Goal: Book appointment/travel/reservation

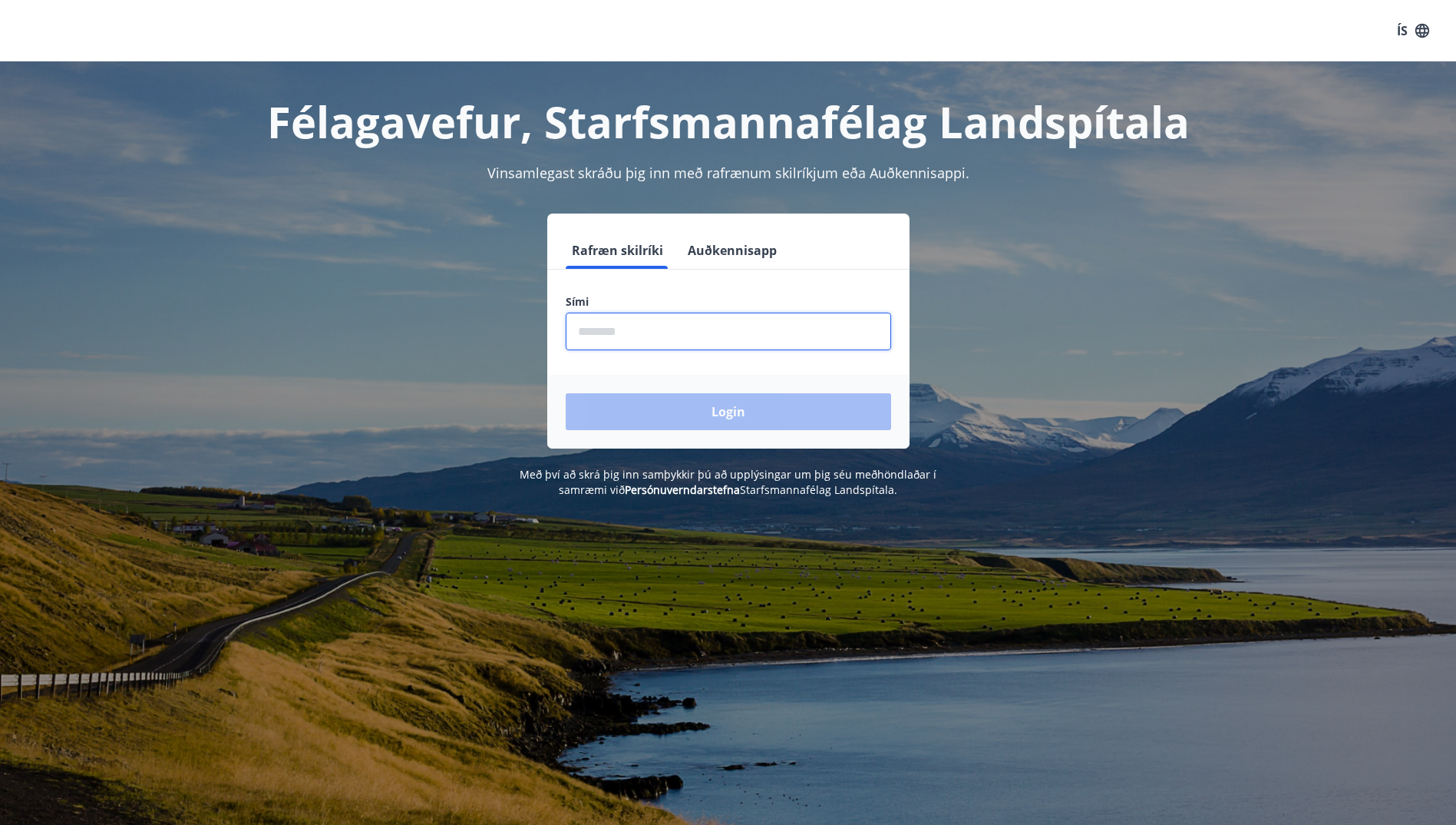
click at [716, 325] on input "phone" at bounding box center [728, 331] width 325 height 37
type input "********"
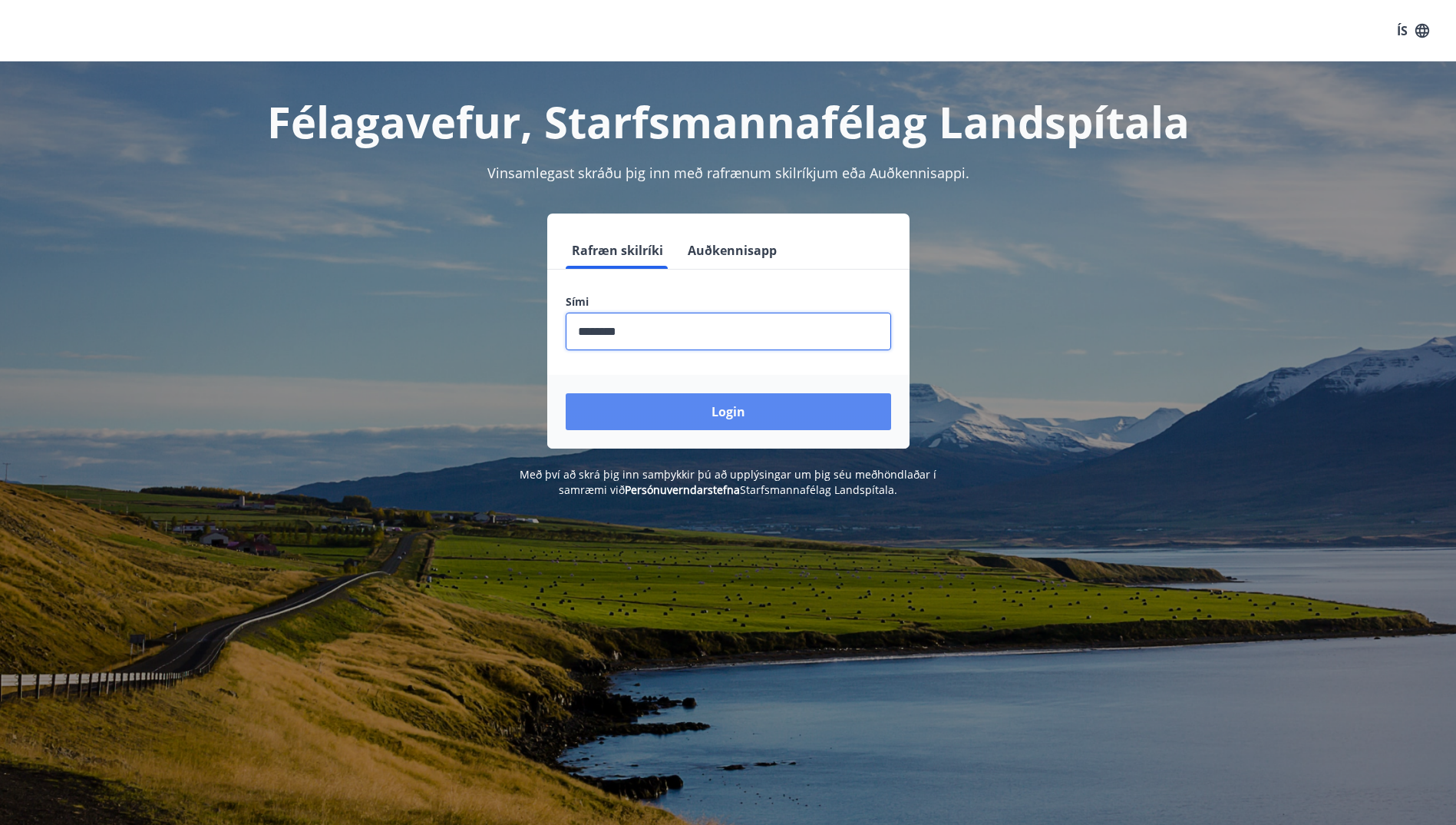
click at [703, 416] on button "Login" at bounding box center [728, 411] width 325 height 37
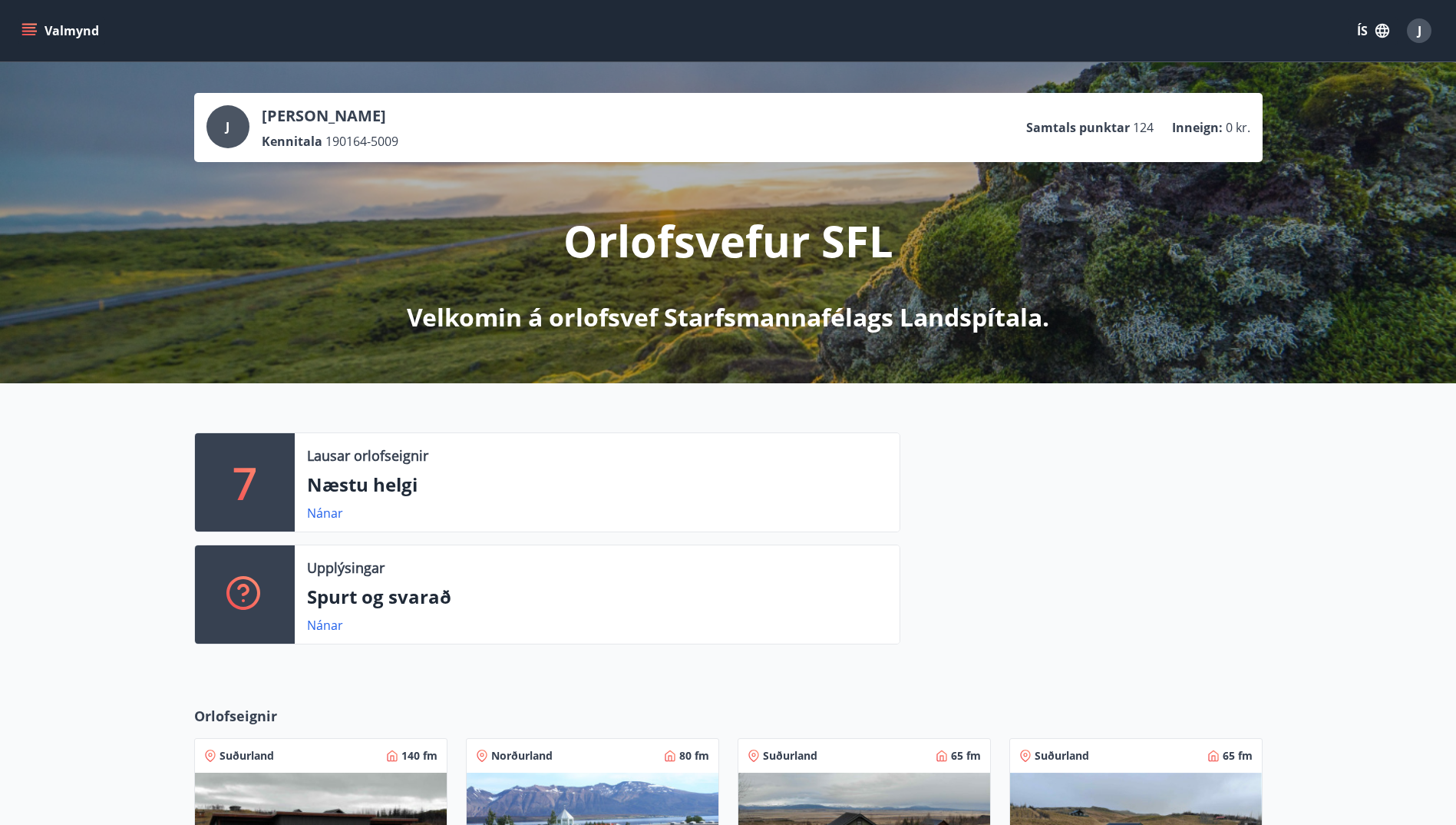
click at [270, 492] on div "7" at bounding box center [245, 483] width 100 height 99
click at [326, 514] on link "Nánar" at bounding box center [324, 512] width 36 height 17
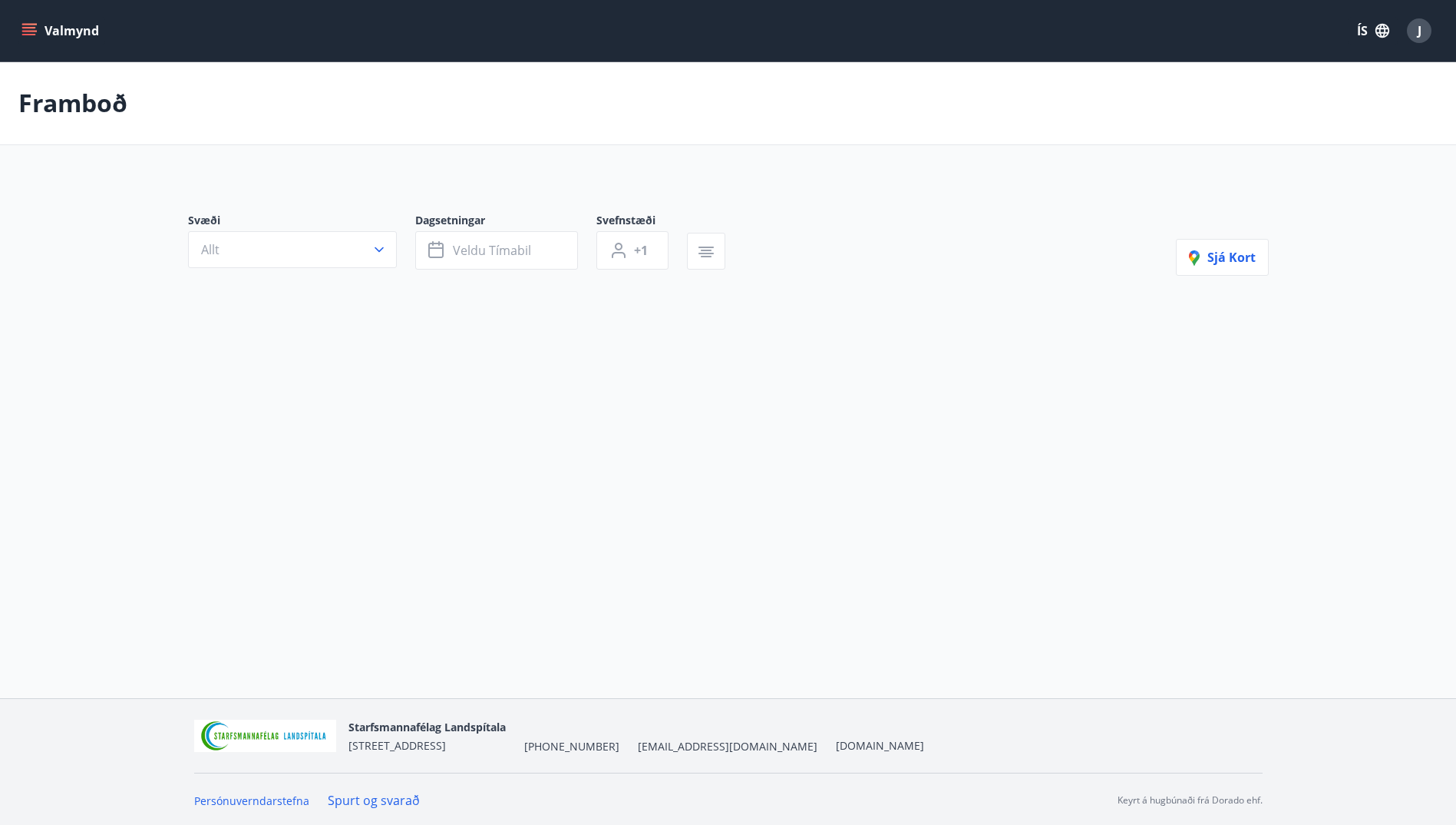
type input "*"
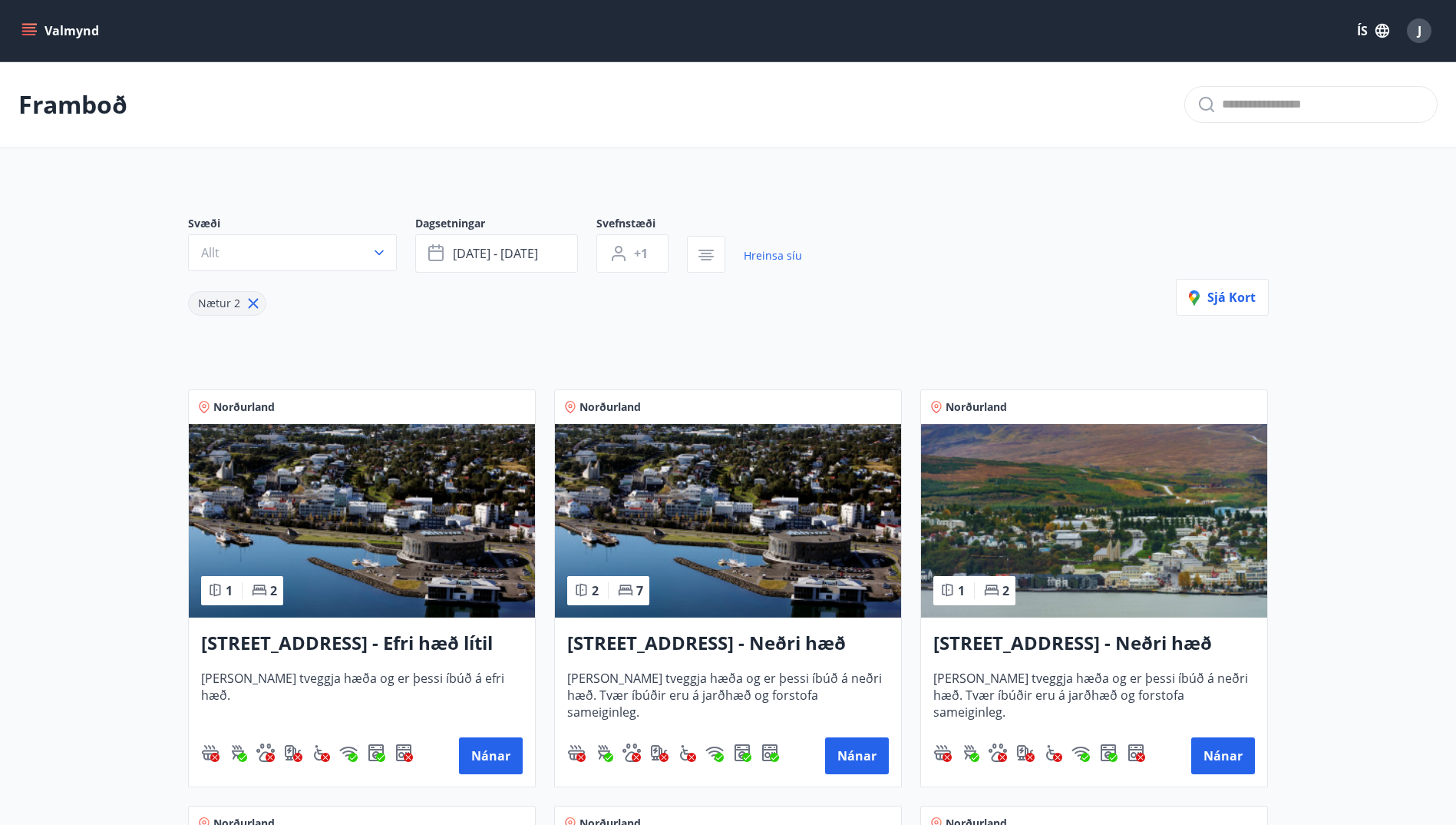
click at [26, 25] on icon "menu" at bounding box center [29, 30] width 15 height 15
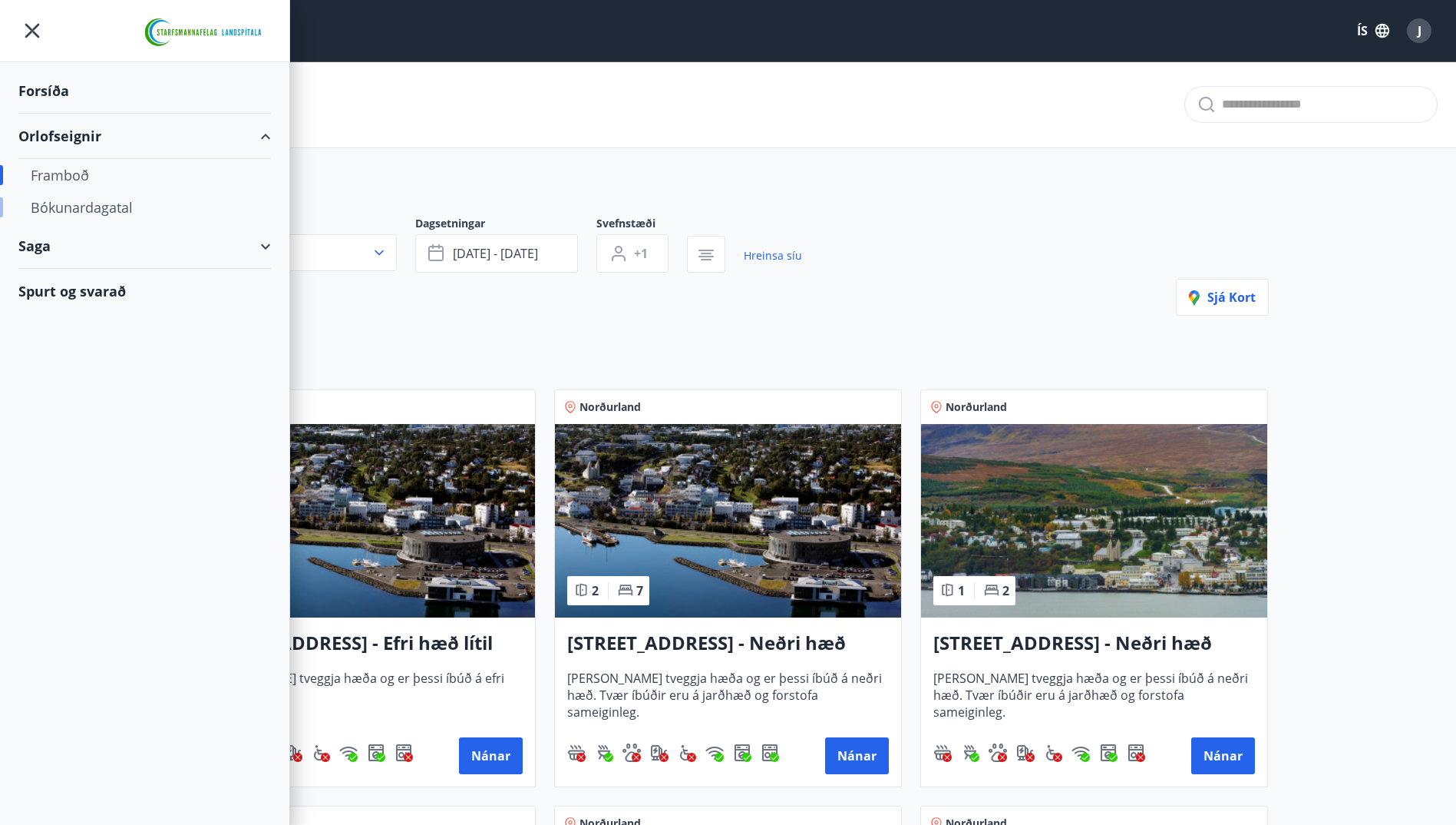
click at [83, 202] on div "Bókunardagatal" at bounding box center [145, 207] width 228 height 33
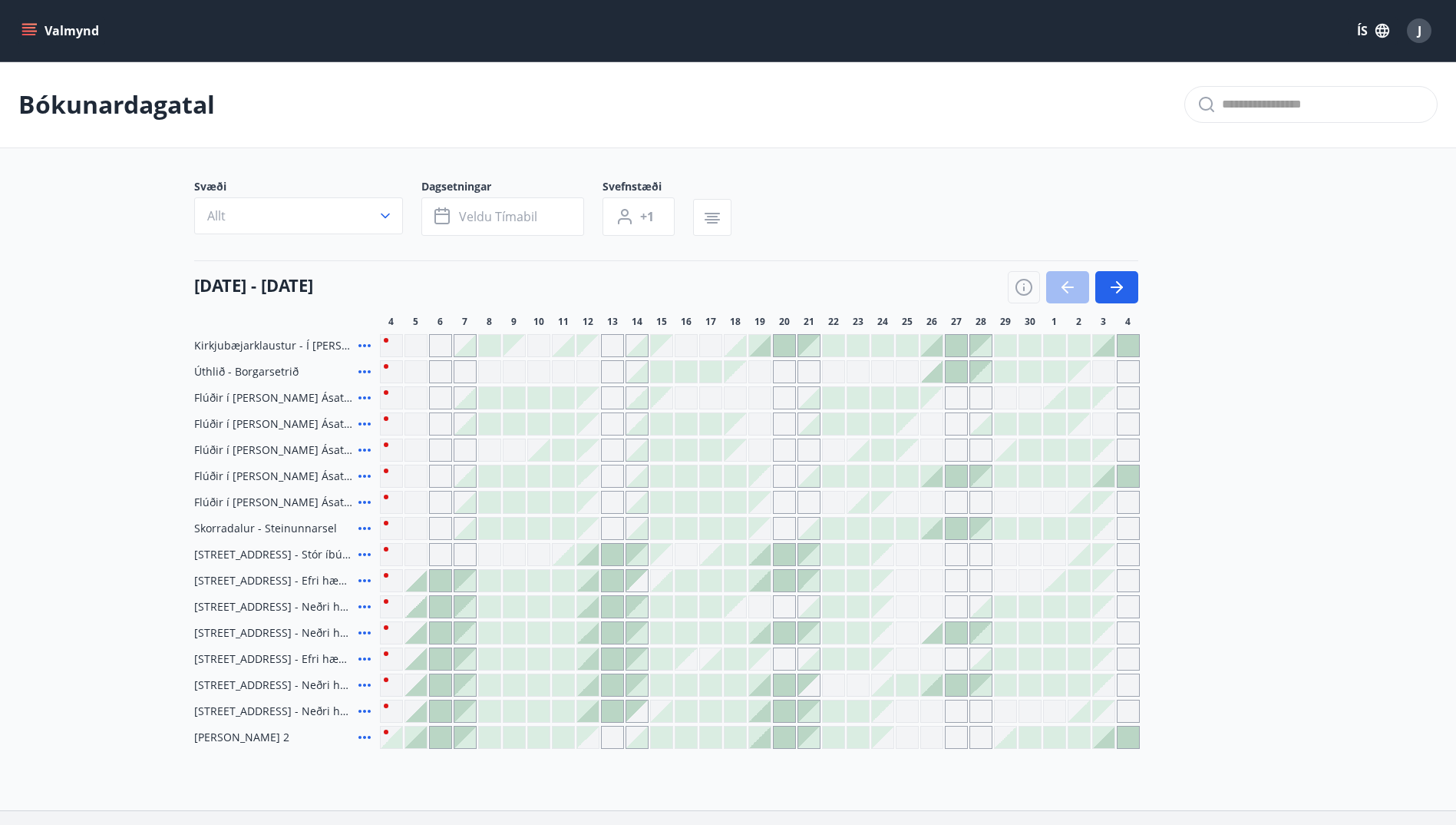
scroll to position [77, 0]
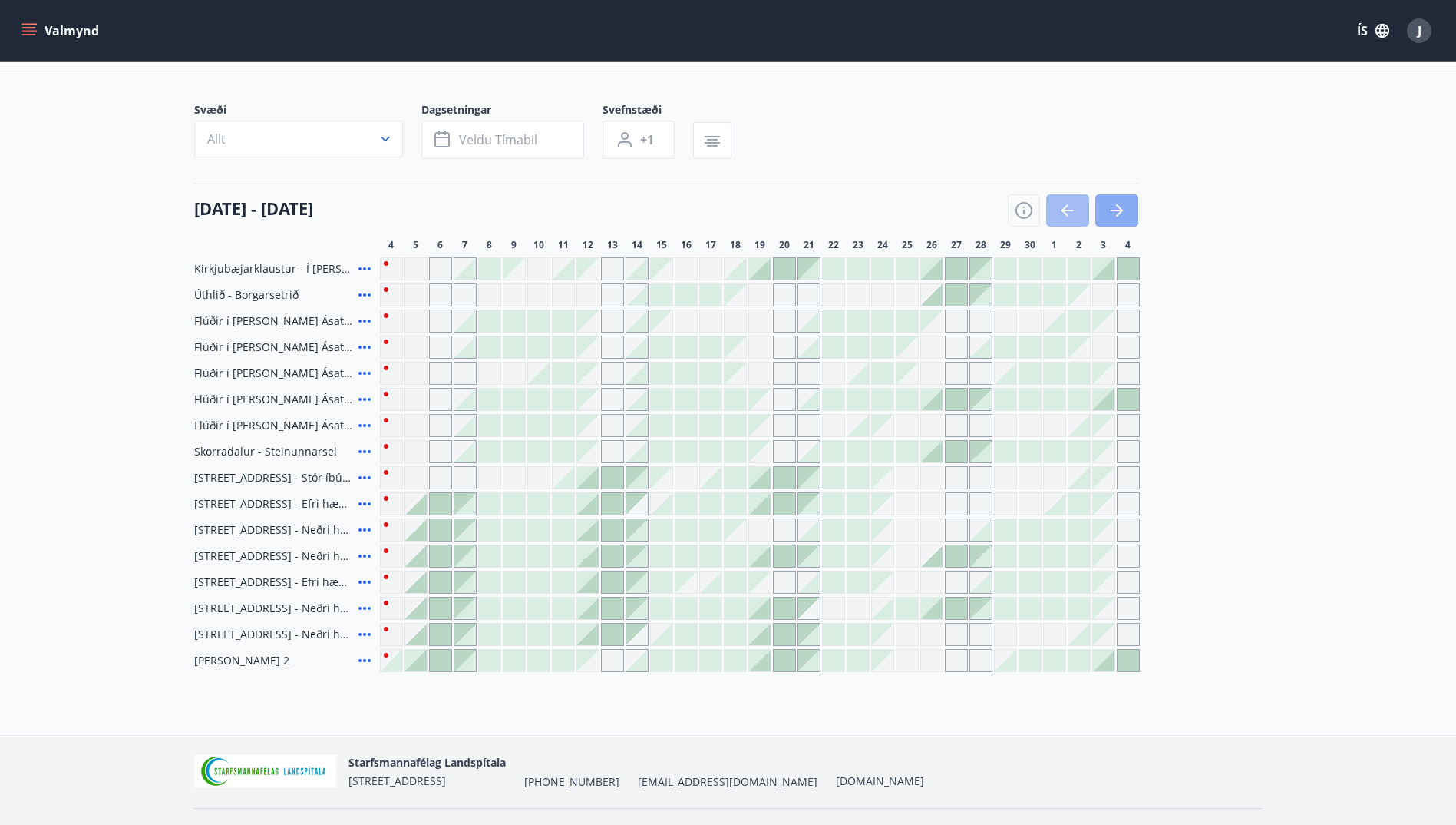
click at [1114, 211] on icon "button" at bounding box center [1116, 211] width 12 height 2
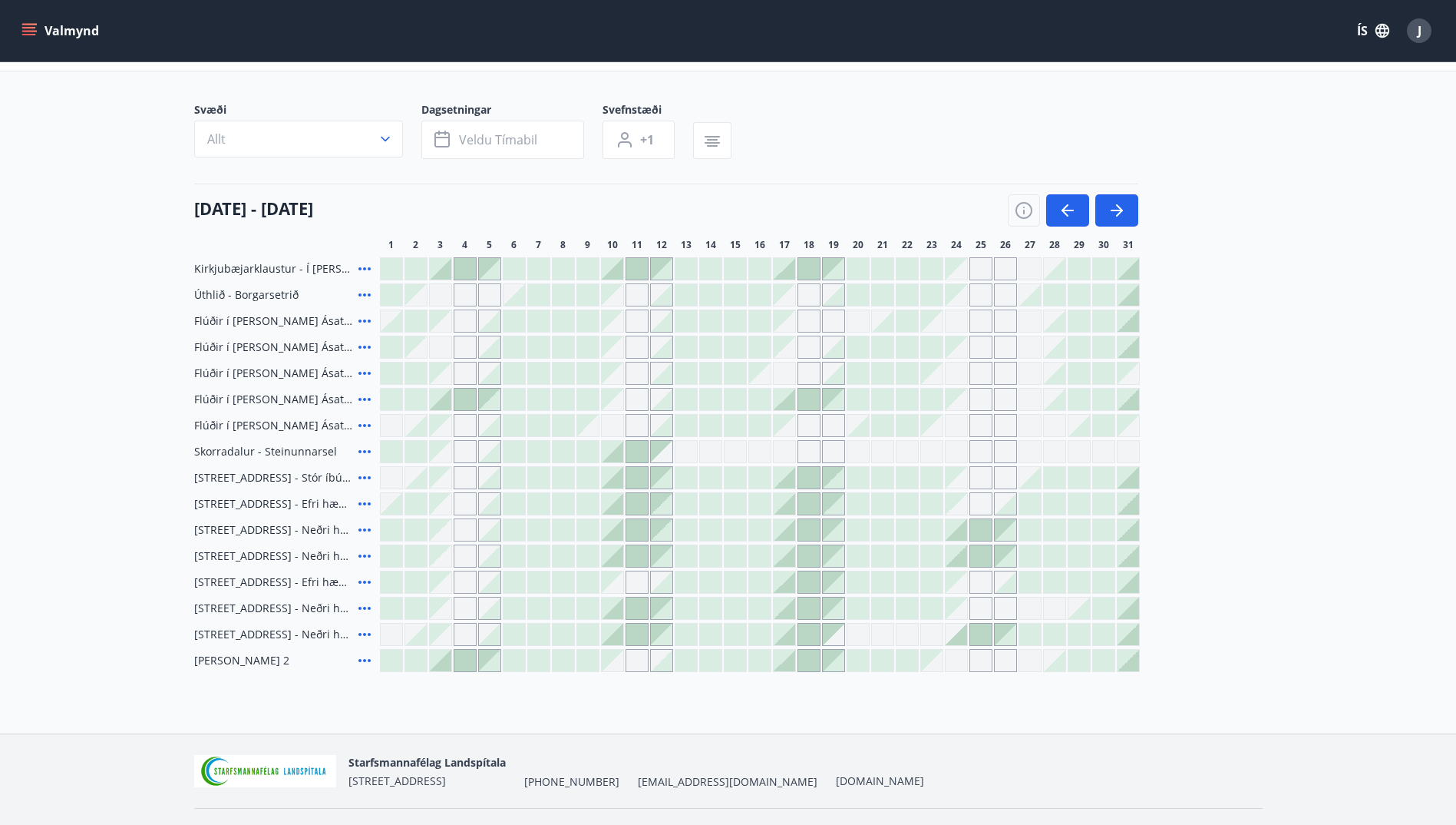
click at [31, 25] on icon "menu" at bounding box center [29, 30] width 15 height 15
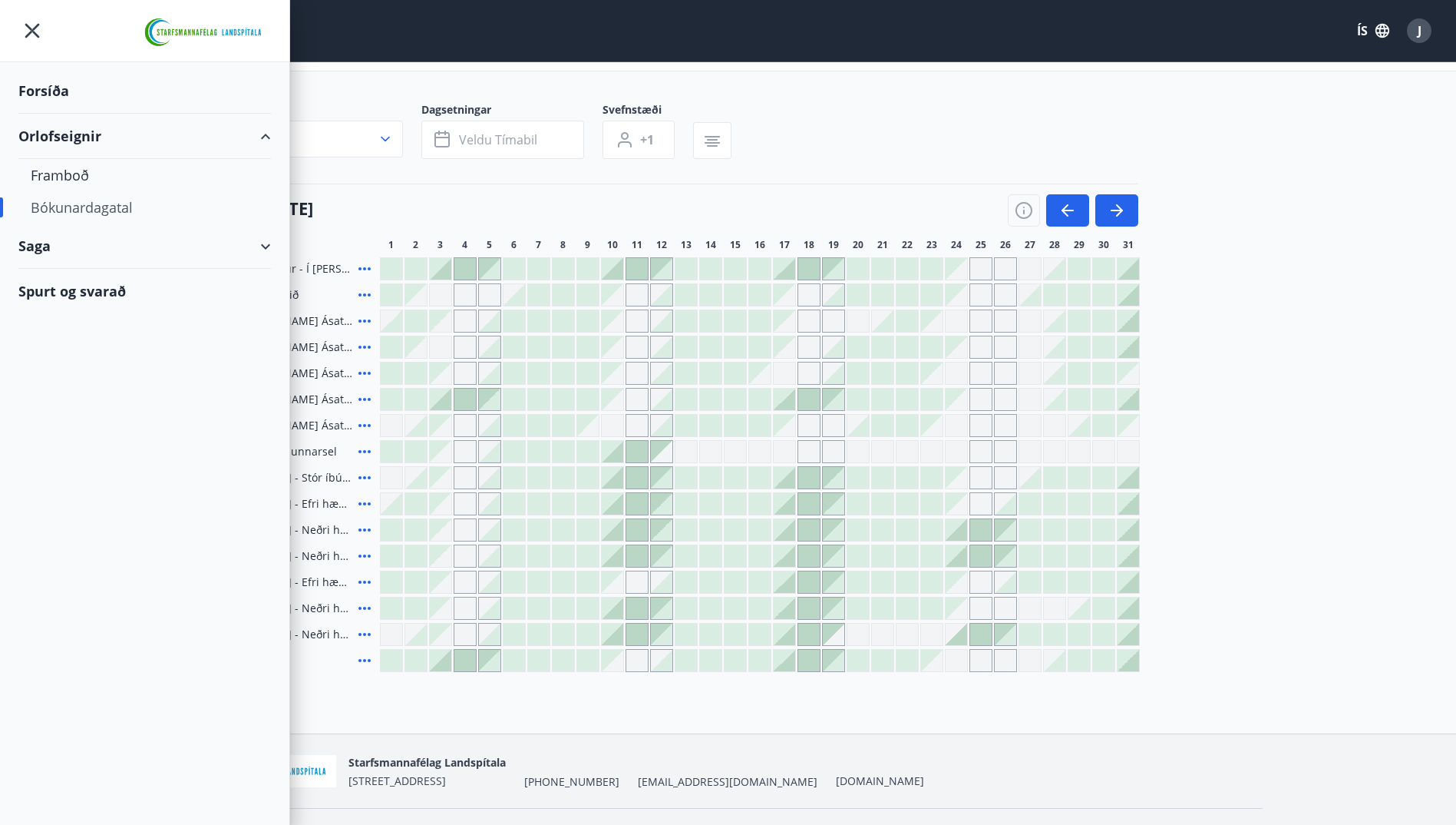
click at [66, 291] on div "Spurt og svarað" at bounding box center [145, 291] width 253 height 45
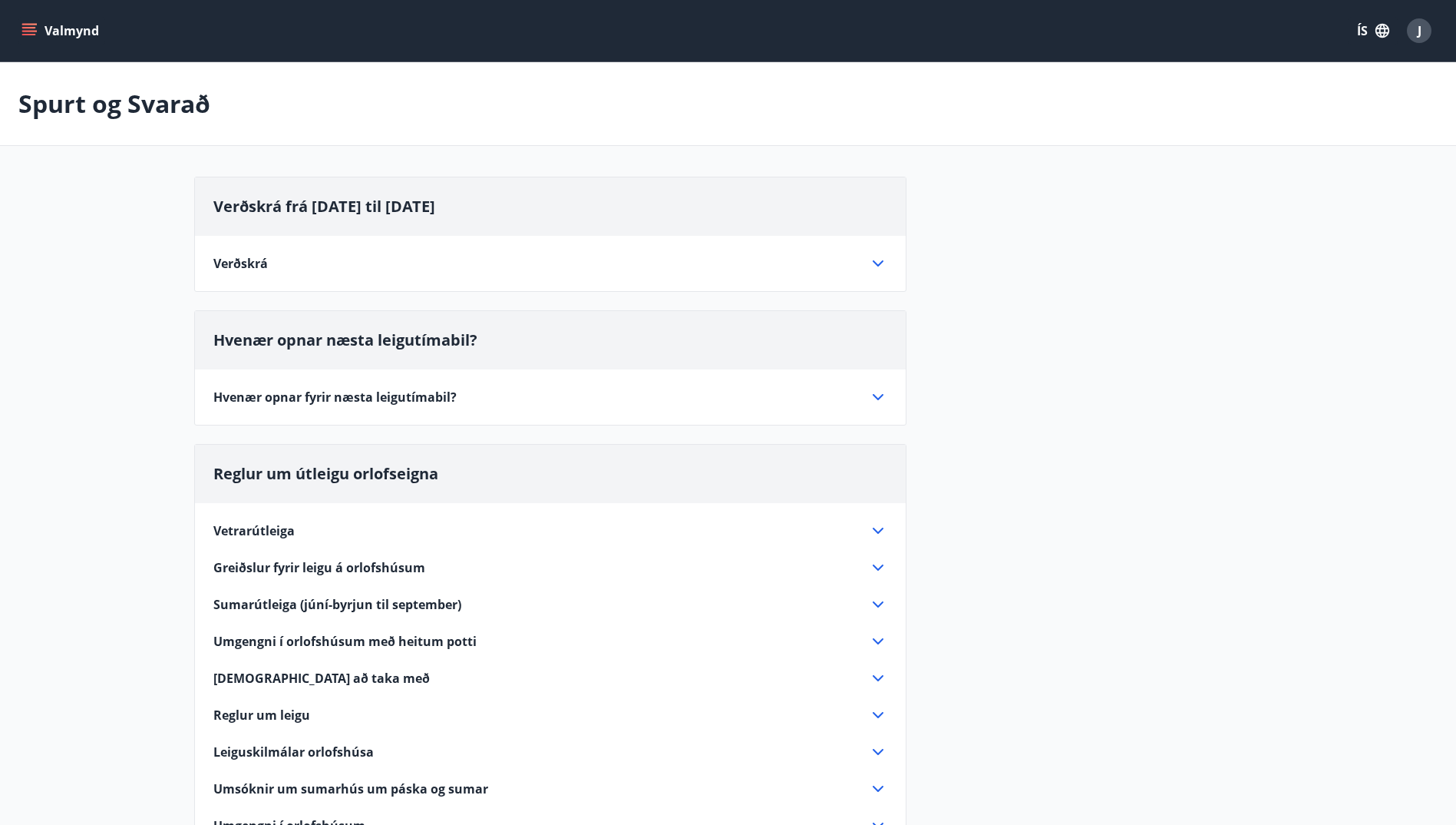
click at [879, 257] on icon at bounding box center [878, 263] width 18 height 18
